Goal: Task Accomplishment & Management: Manage account settings

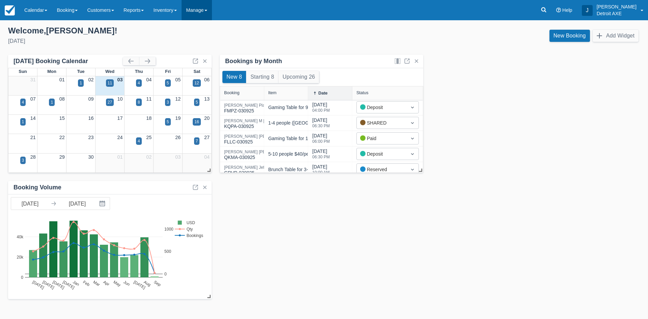
click at [204, 2] on link "Manage" at bounding box center [197, 10] width 30 height 20
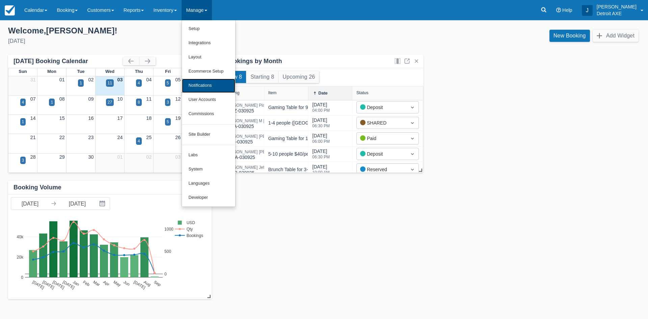
click at [222, 87] on link "Notifications" at bounding box center [208, 86] width 53 height 14
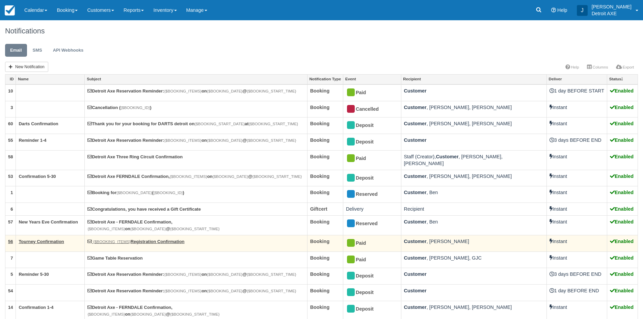
scroll to position [34, 0]
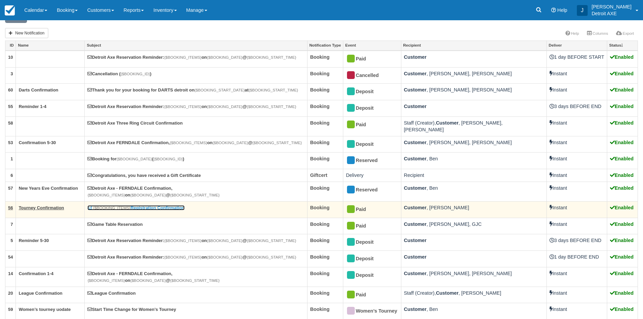
click at [176, 205] on link "{$BOOKING_ITEMS} Registration Confirmation" at bounding box center [135, 207] width 97 height 5
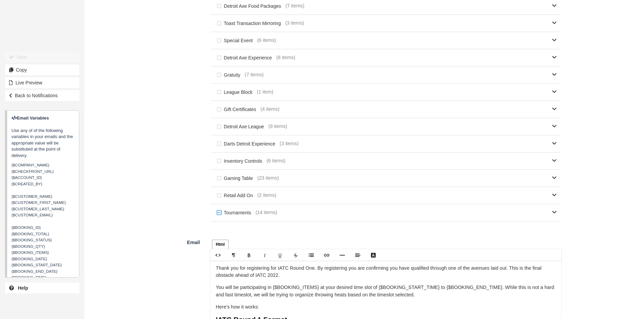
scroll to position [337, 0]
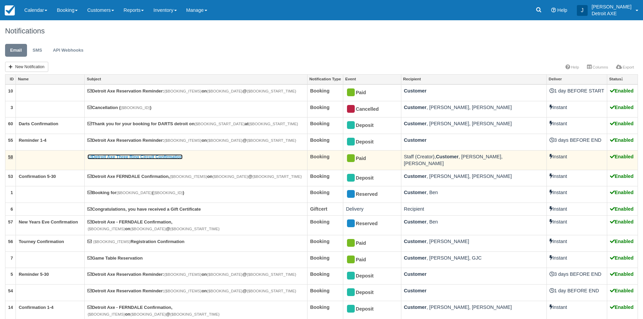
click at [154, 158] on link "Detroit Axe Three Ring Circuit Confirmation" at bounding box center [134, 156] width 95 height 5
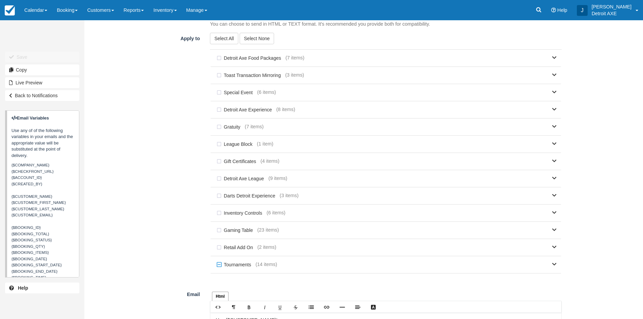
scroll to position [371, 0]
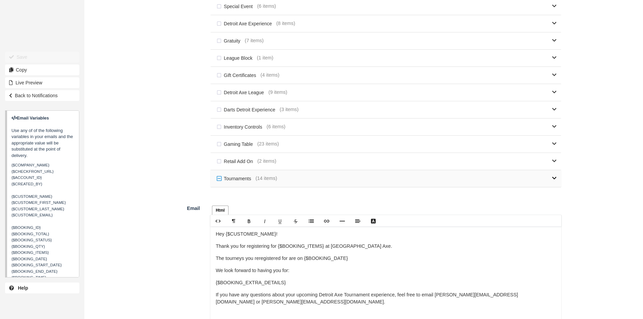
click at [312, 182] on link at bounding box center [416, 178] width 279 height 17
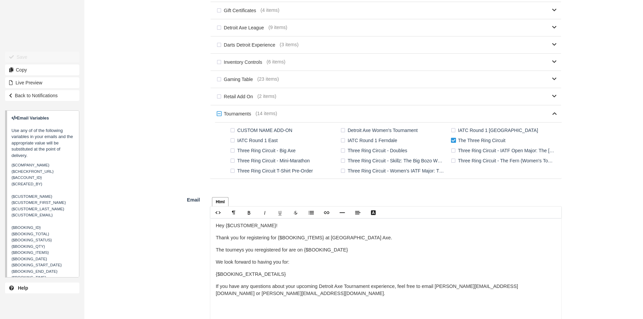
scroll to position [439, 0]
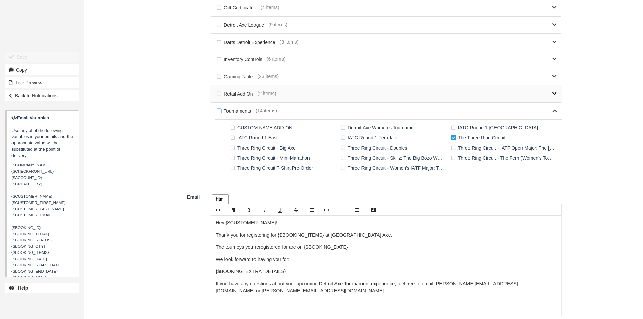
click at [284, 94] on link at bounding box center [416, 93] width 280 height 17
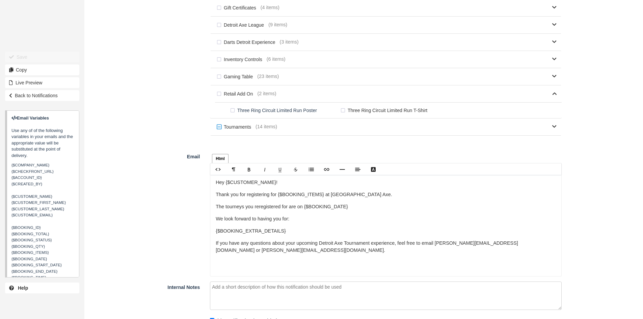
click at [377, 111] on label "Three Ring Circuit Limited Run T-Shirt" at bounding box center [385, 110] width 93 height 10
checkbox input "true"
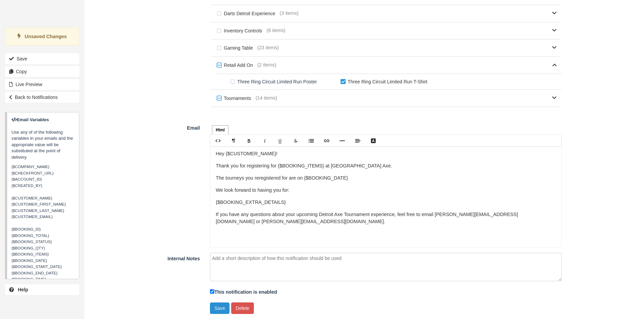
click at [220, 308] on button "Save" at bounding box center [220, 307] width 20 height 11
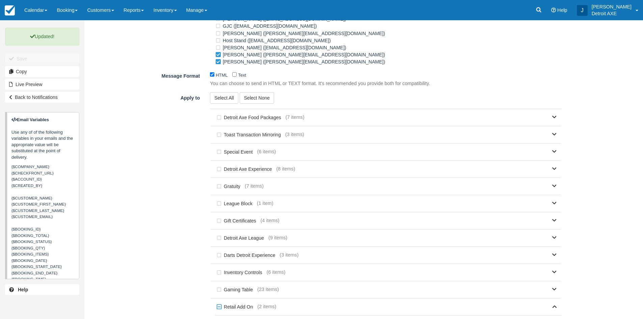
scroll to position [169, 0]
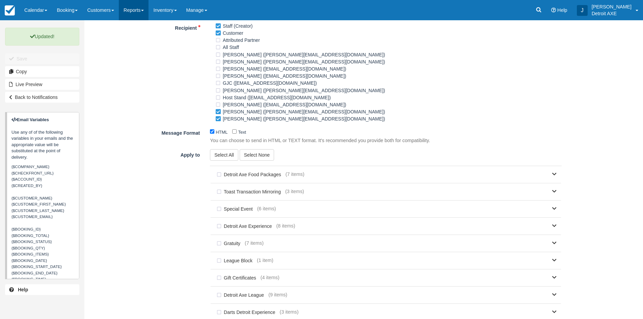
click at [129, 6] on link "Reports" at bounding box center [134, 10] width 30 height 20
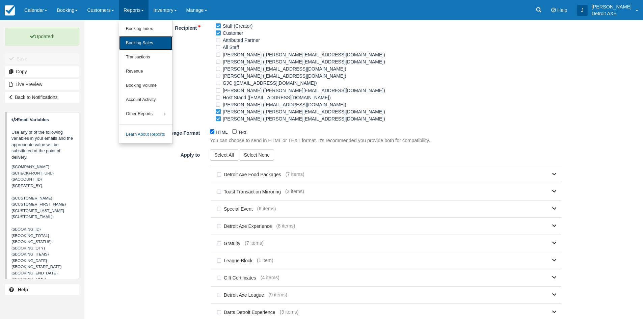
click at [146, 45] on link "Booking Sales" at bounding box center [145, 43] width 53 height 14
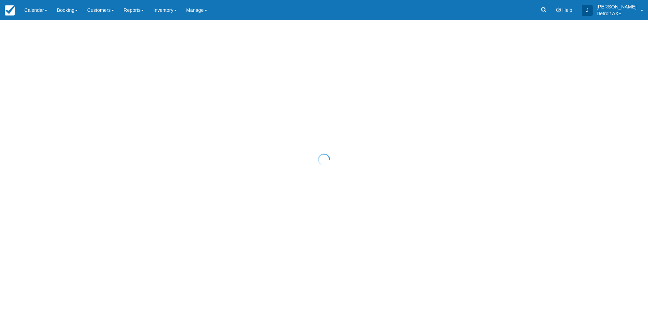
select select "20"
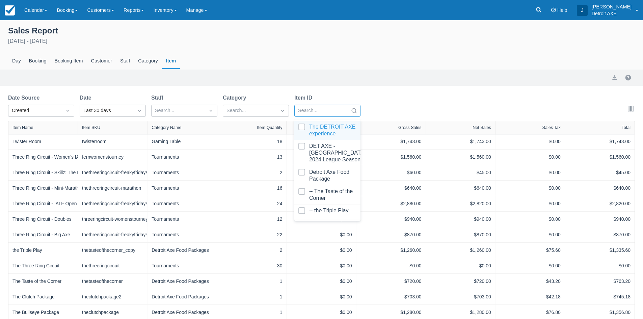
click at [321, 105] on div "Search..." at bounding box center [321, 110] width 53 height 11
type input "pre"
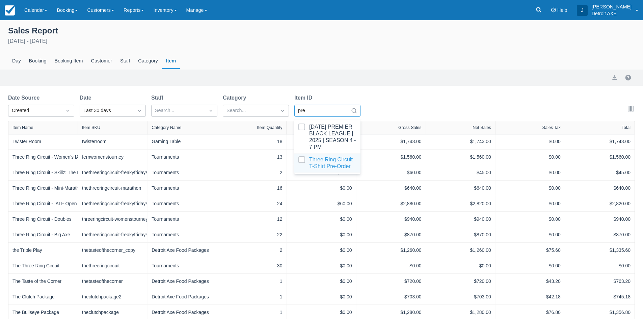
click at [324, 159] on div at bounding box center [327, 162] width 58 height 13
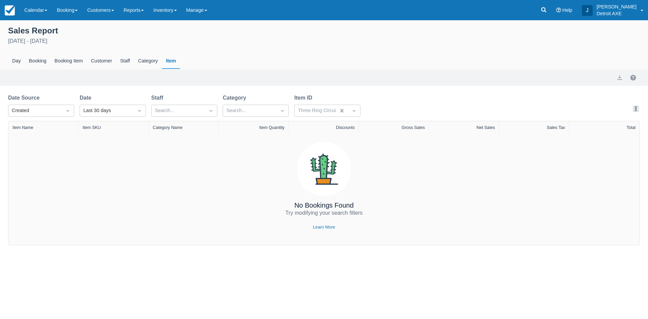
click at [368, 88] on div "Sales Report [DATE] - [DATE] Day Booking Booking Item Customer Staff Category I…" at bounding box center [324, 132] width 648 height 225
select select "20"
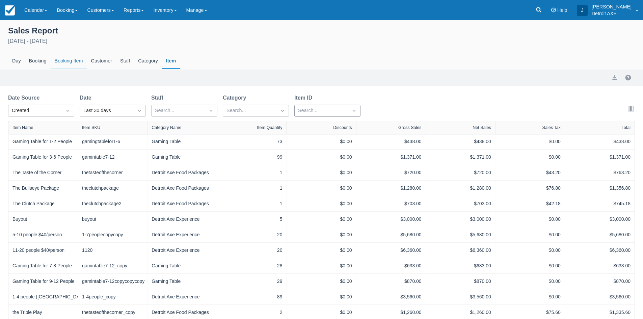
click at [60, 54] on div "Booking Item" at bounding box center [69, 61] width 36 height 16
select select "20"
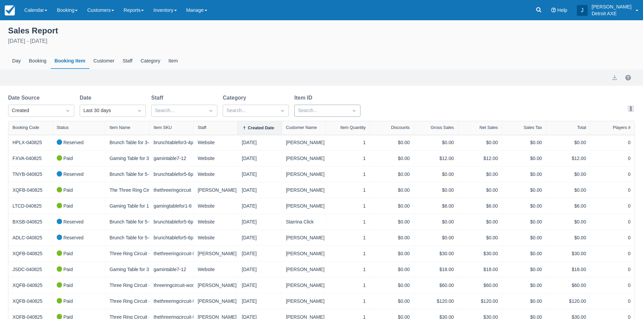
click at [316, 111] on div at bounding box center [321, 110] width 47 height 9
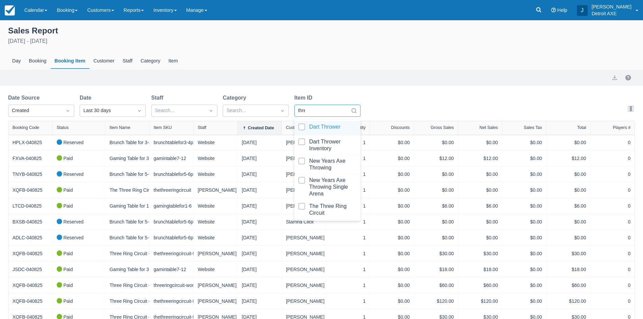
type input "three"
click at [329, 129] on div at bounding box center [327, 130] width 58 height 13
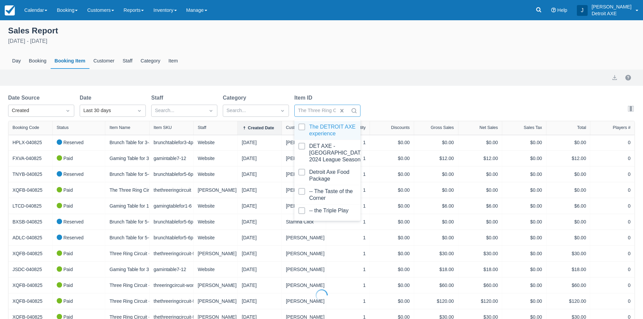
select select "20"
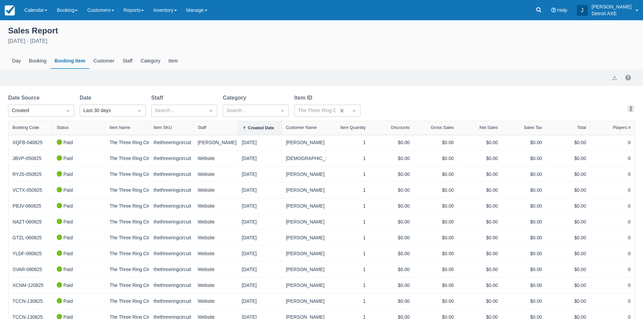
click at [408, 89] on div "Sales Report [DATE] - [DATE] Day Booking Booking Item Customer Staff Category I…" at bounding box center [321, 252] width 643 height 465
select select "20"
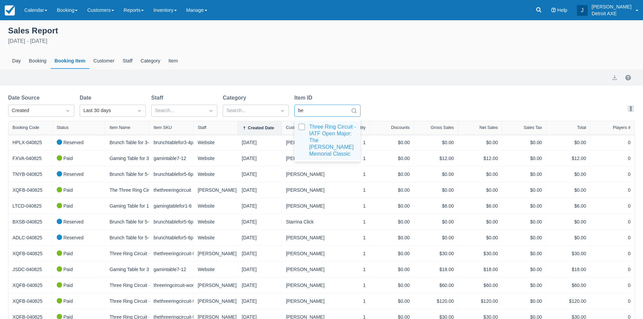
type input "ben"
click at [322, 133] on div at bounding box center [327, 141] width 58 height 34
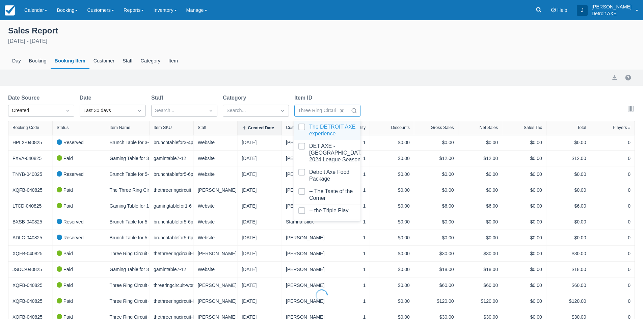
select select "20"
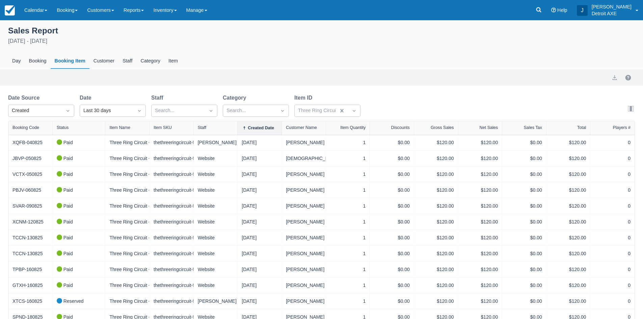
click at [395, 79] on div "Export" at bounding box center [321, 78] width 627 height 8
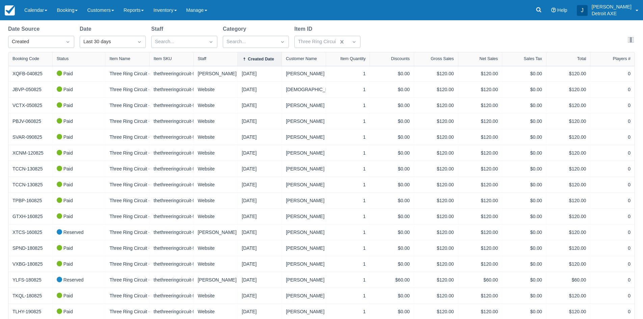
scroll to position [167, 0]
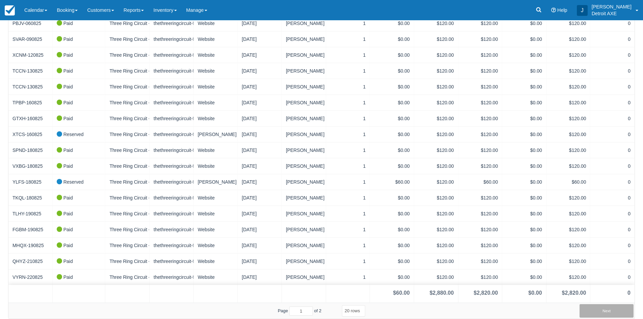
click at [605, 312] on button "Next" at bounding box center [606, 310] width 54 height 13
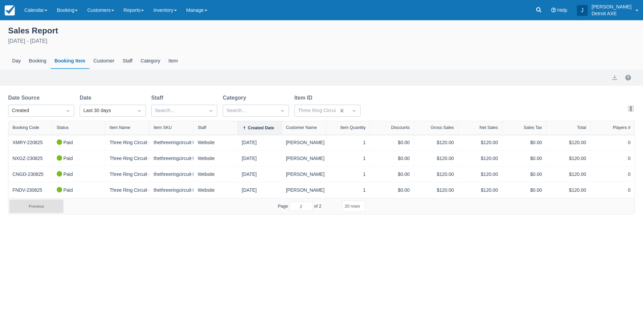
scroll to position [0, 0]
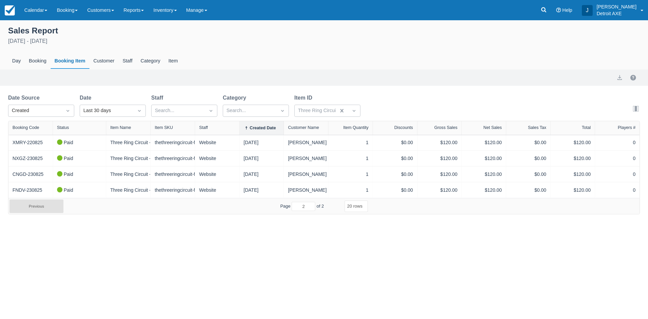
click at [42, 208] on button "Previous" at bounding box center [36, 205] width 54 height 13
type input "1"
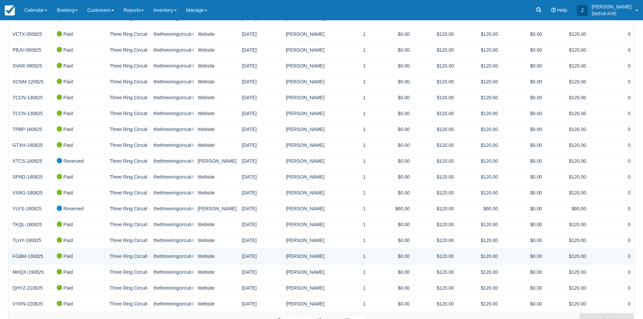
scroll to position [149, 0]
